Goal: Navigation & Orientation: Understand site structure

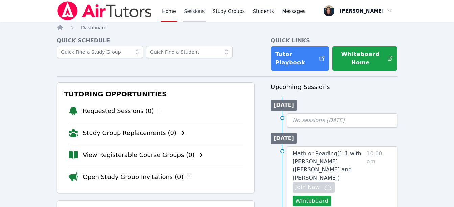
click at [187, 14] on link "Sessions" at bounding box center [194, 11] width 23 height 22
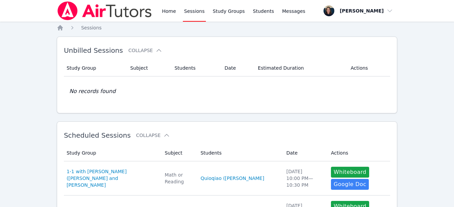
click at [158, 14] on div "Home Sessions Study Groups Students Messages" at bounding box center [182, 11] width 250 height 22
click at [164, 14] on link "Home" at bounding box center [169, 11] width 17 height 22
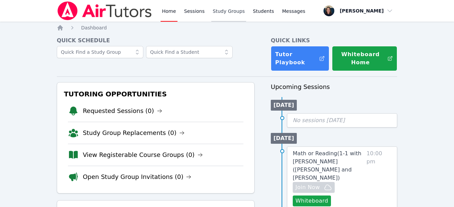
click at [231, 17] on link "Study Groups" at bounding box center [228, 11] width 35 height 22
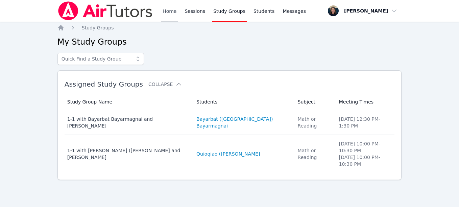
click at [172, 7] on link "Home" at bounding box center [169, 11] width 17 height 22
